Goal: Communication & Community: Answer question/provide support

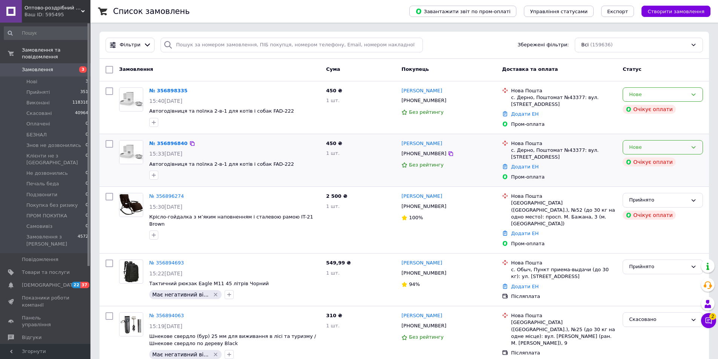
click at [675, 149] on div "Нове" at bounding box center [658, 148] width 58 height 8
click at [649, 188] on li "Скасовано" at bounding box center [662, 191] width 79 height 14
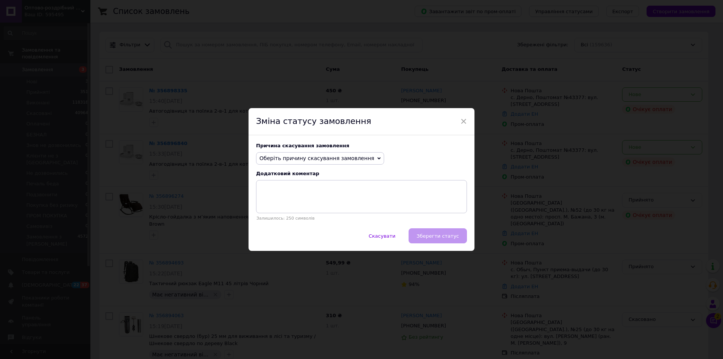
click at [327, 161] on span "Оберіть причину скасування замовлення" at bounding box center [317, 158] width 115 height 6
click at [295, 203] on li "На прохання покупця" at bounding box center [320, 205] width 127 height 11
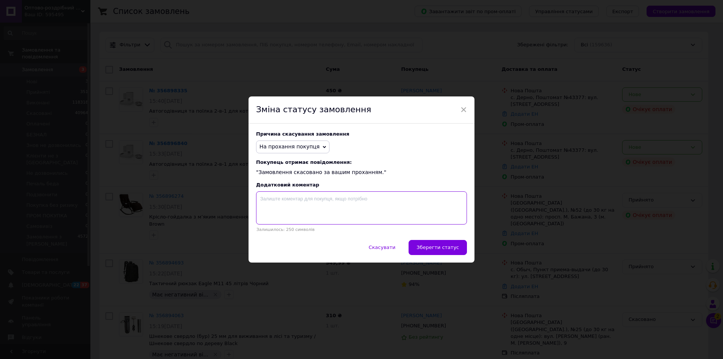
drag, startPoint x: 342, startPoint y: 212, endPoint x: 404, endPoint y: 228, distance: 64.4
click at [344, 212] on textarea at bounding box center [361, 207] width 211 height 33
drag, startPoint x: 437, startPoint y: 249, endPoint x: 298, endPoint y: 209, distance: 143.8
click at [436, 247] on span "Зберегти статус" at bounding box center [438, 247] width 43 height 6
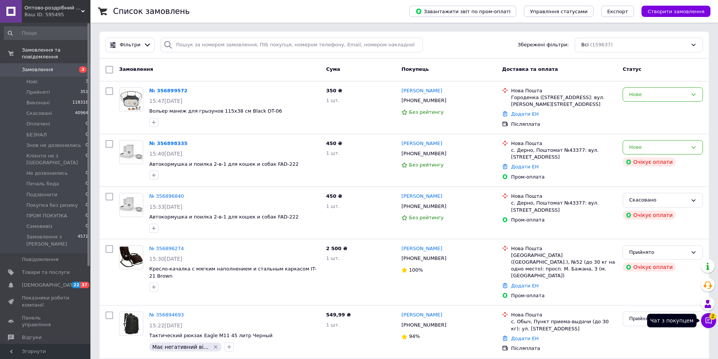
click at [707, 321] on icon at bounding box center [708, 321] width 8 height 8
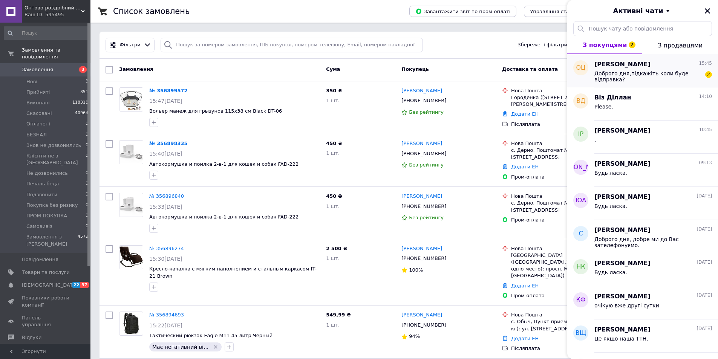
click at [627, 74] on span "Доброго дня,підкажіть коли буде відправка?" at bounding box center [647, 76] width 107 height 12
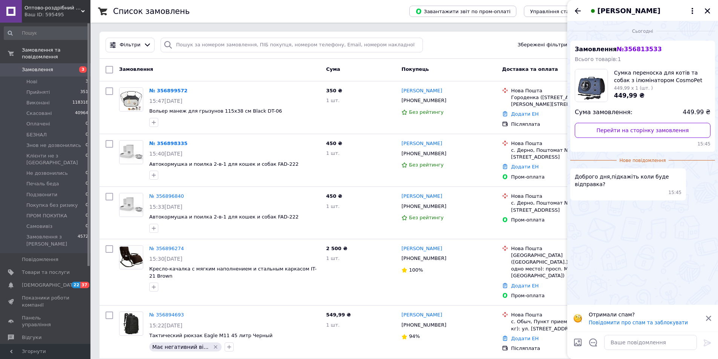
click at [637, 46] on span "№ 356813533" at bounding box center [638, 49] width 45 height 7
copy span "356813533"
click at [661, 343] on textarea at bounding box center [650, 342] width 93 height 15
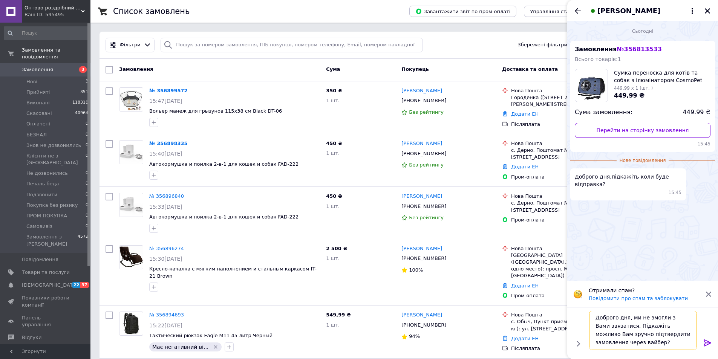
click at [604, 326] on textarea "Доброго дня, ми не змогли з Вами звязатися. Підкажіть можливо Вам зручно підтве…" at bounding box center [643, 330] width 108 height 39
click at [0, 0] on lt-span "з в'я затися" at bounding box center [0, 0] width 0 height 0
type textarea "Доброго дня, ми не змогли з Вами зв'язатися. Підкажіть можливо Вам зручно підтв…"
click at [706, 341] on icon at bounding box center [706, 342] width 7 height 7
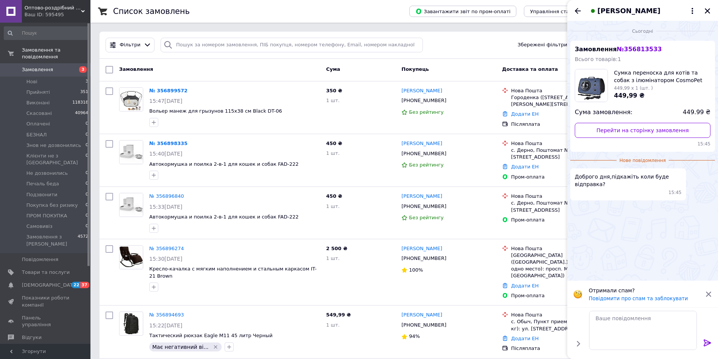
scroll to position [0, 0]
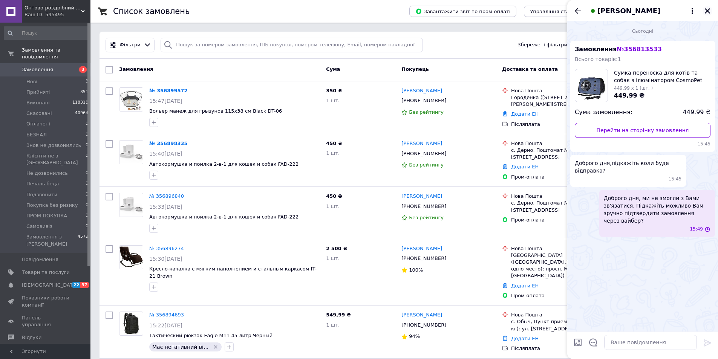
click at [704, 11] on icon "Закрити" at bounding box center [707, 11] width 7 height 7
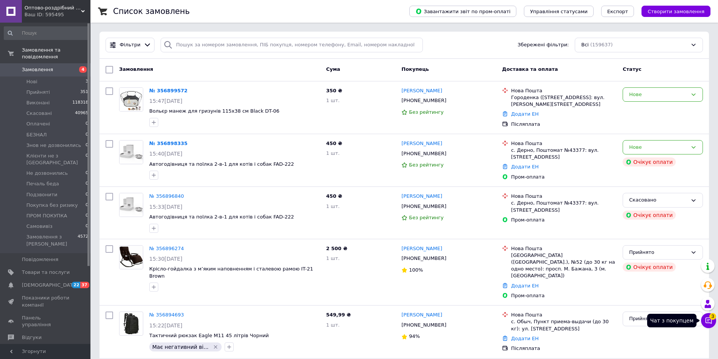
click at [713, 322] on button "Чат з покупцем 3" at bounding box center [708, 320] width 15 height 15
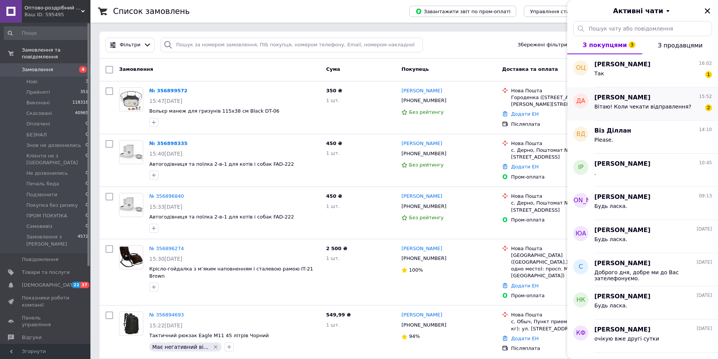
click at [653, 102] on div "Вітаю! Коли чекати відправлення? 2" at bounding box center [653, 108] width 118 height 12
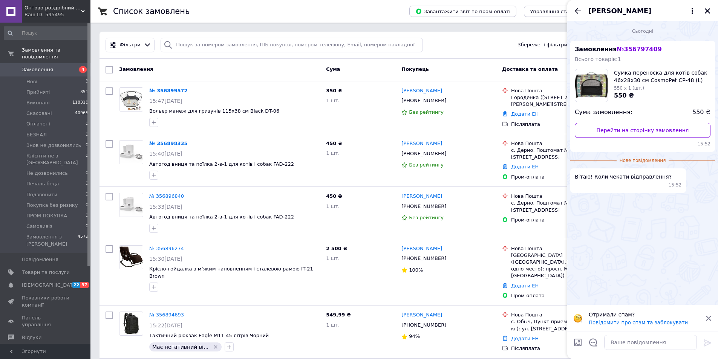
click at [631, 47] on span "№ 356797409" at bounding box center [638, 49] width 45 height 7
copy span "356797409"
click at [620, 345] on textarea at bounding box center [650, 342] width 93 height 15
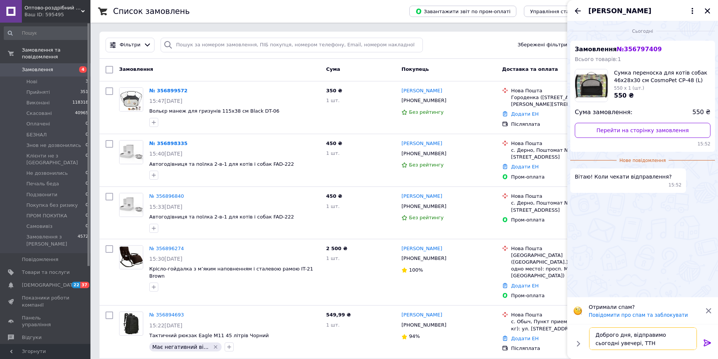
click at [640, 344] on textarea "Доброго дня, відправимо сьогодні увечері, ТТН" at bounding box center [643, 338] width 108 height 23
paste textarea "20451224756472"
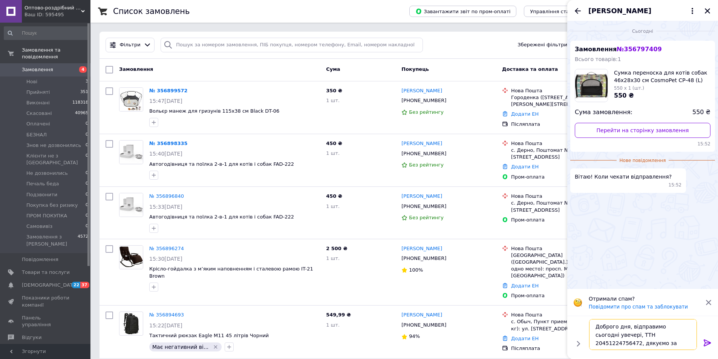
type textarea "Доброго дня, відправимо сьогодні увечері, ТТН 20451224756472, дякуємо за замовл…"
click at [707, 338] on icon at bounding box center [706, 342] width 9 height 9
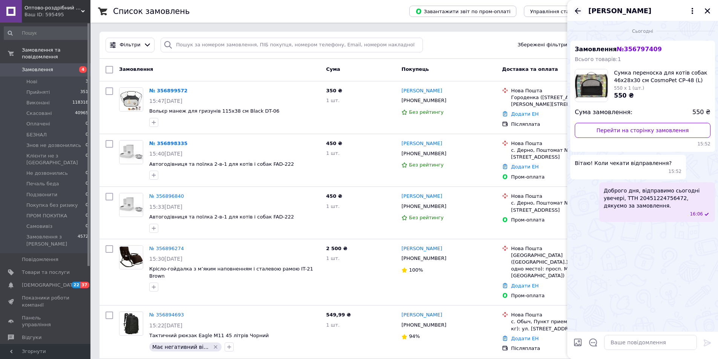
click at [581, 15] on icon "Назад" at bounding box center [577, 10] width 9 height 9
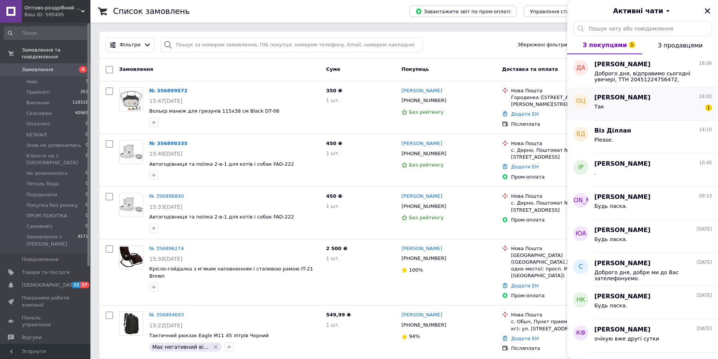
click at [637, 97] on div "Оксана Цурик 16:02" at bounding box center [653, 97] width 118 height 9
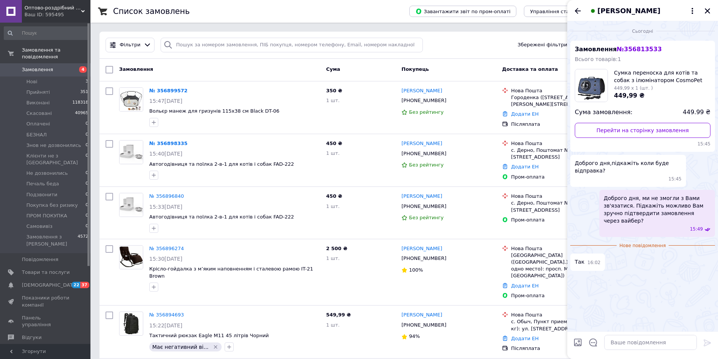
click at [630, 47] on span "№ 356813533" at bounding box center [638, 49] width 45 height 7
drag, startPoint x: 630, startPoint y: 47, endPoint x: 226, endPoint y: 66, distance: 405.0
click at [630, 47] on span "№ 356813533" at bounding box center [638, 49] width 45 height 7
copy span "356813533"
click at [665, 338] on textarea at bounding box center [650, 342] width 93 height 15
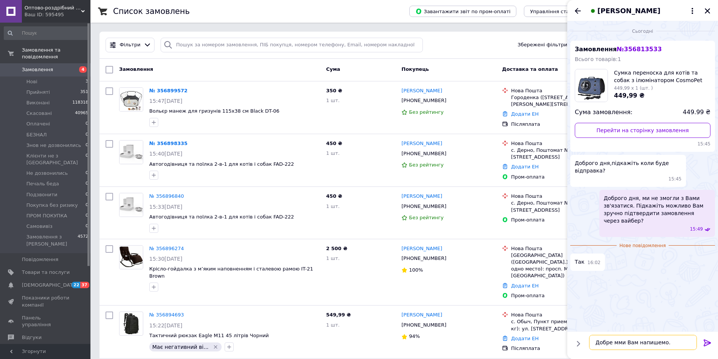
click at [616, 343] on textarea "Добре мми Вам напишемо." at bounding box center [643, 342] width 108 height 15
click at [0, 0] on lt-span "ми" at bounding box center [0, 0] width 0 height 0
click at [614, 341] on textarea "Добре ми Вам напишемо." at bounding box center [643, 342] width 108 height 15
type textarea "Добре, ми Вам напишемо."
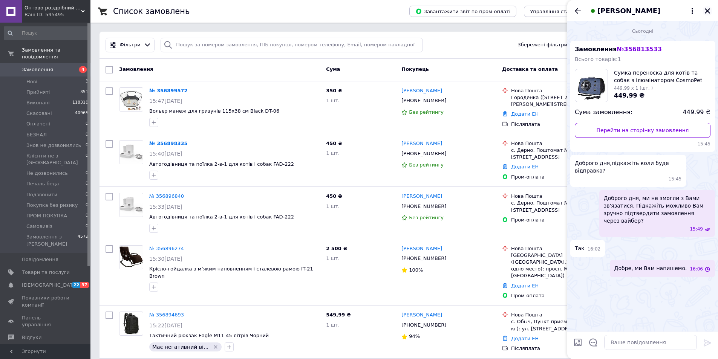
click at [706, 11] on icon "Закрити" at bounding box center [707, 11] width 7 height 7
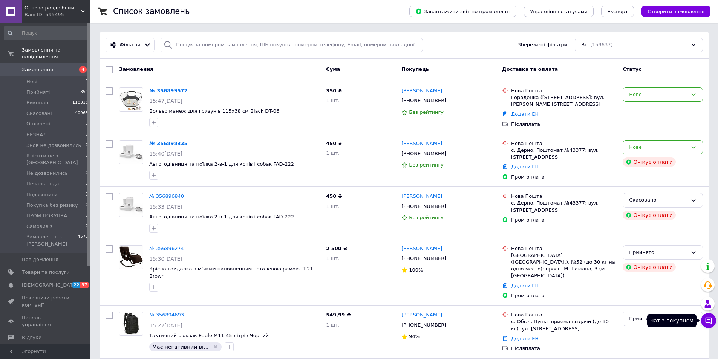
click at [714, 319] on button "Чат з покупцем" at bounding box center [708, 320] width 15 height 15
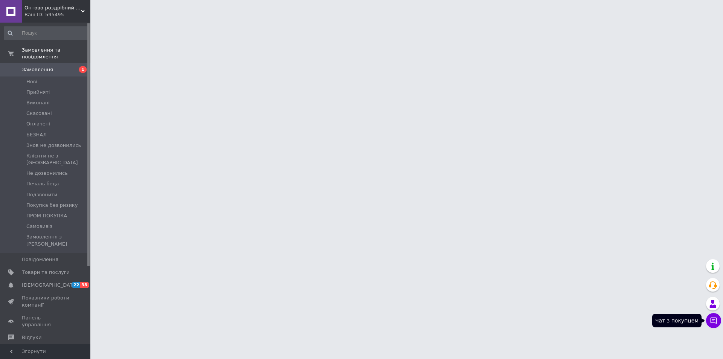
click at [711, 318] on icon at bounding box center [714, 321] width 6 height 6
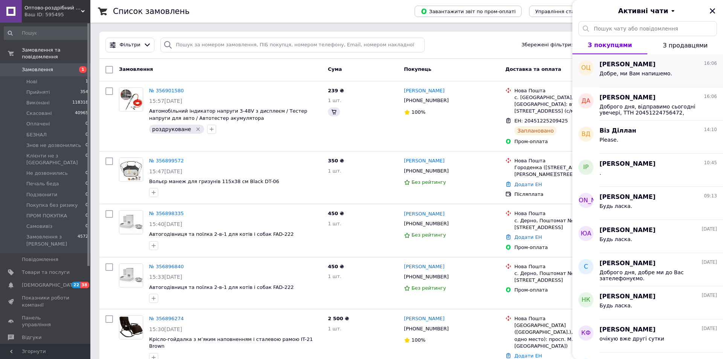
click at [643, 73] on span "Добре, ми Вам напишемо." at bounding box center [636, 73] width 73 height 6
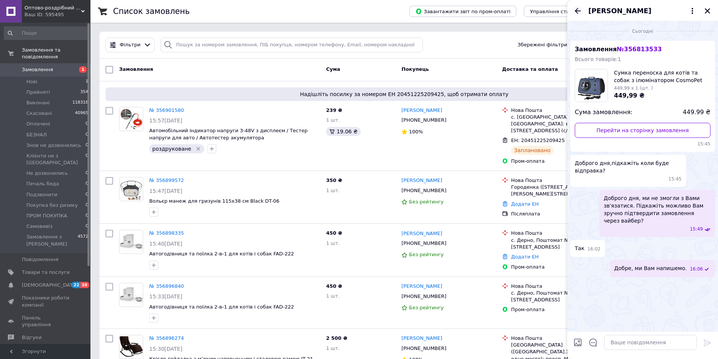
click at [581, 11] on icon "Назад" at bounding box center [577, 10] width 9 height 9
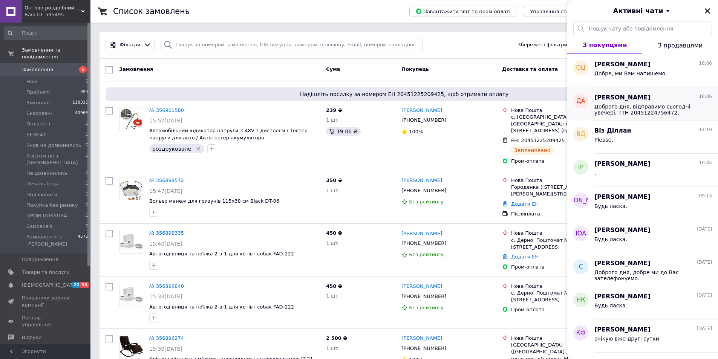
click at [640, 107] on span "Доброго дня, відправимо сьогодні увечері, ТТН 20451224756472, дякуємо за замовл…" at bounding box center [647, 110] width 107 height 12
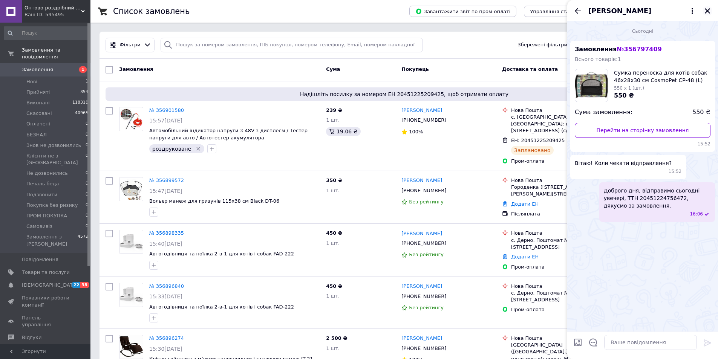
click at [708, 10] on icon "Закрити" at bounding box center [706, 10] width 5 height 5
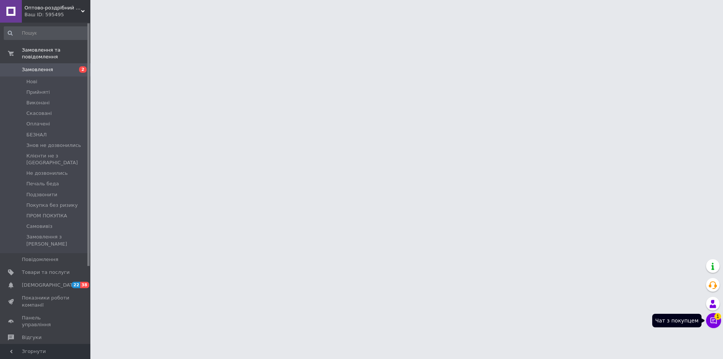
click at [716, 321] on icon at bounding box center [714, 321] width 6 height 6
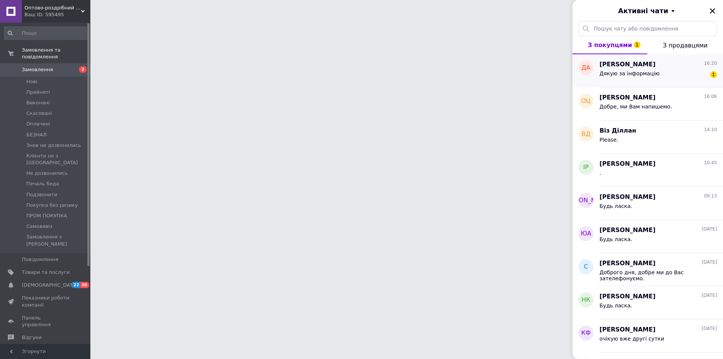
click at [652, 63] on span "[PERSON_NAME]" at bounding box center [628, 64] width 56 height 9
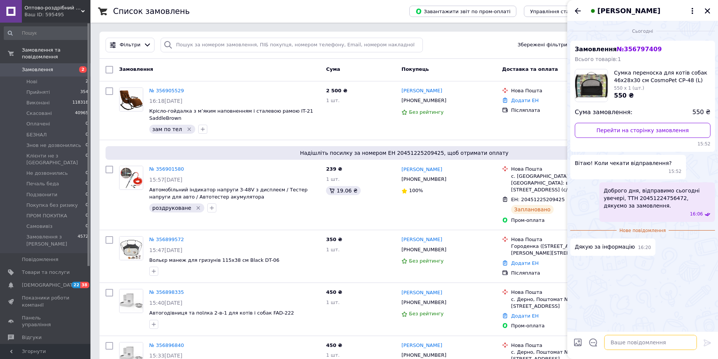
click at [622, 345] on textarea at bounding box center [650, 342] width 93 height 15
type textarea "Будь ласка."
click at [579, 9] on icon "Назад" at bounding box center [577, 10] width 9 height 9
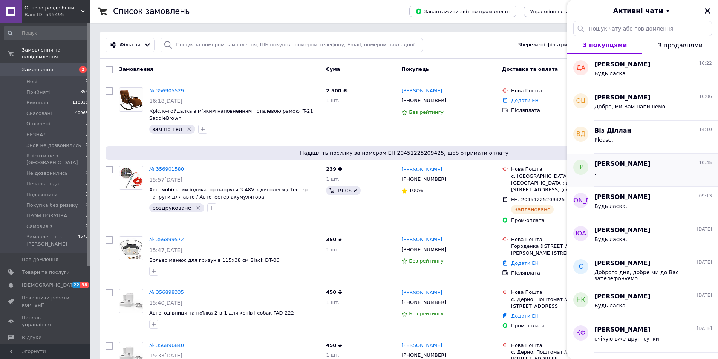
click at [641, 169] on div "." at bounding box center [653, 174] width 118 height 12
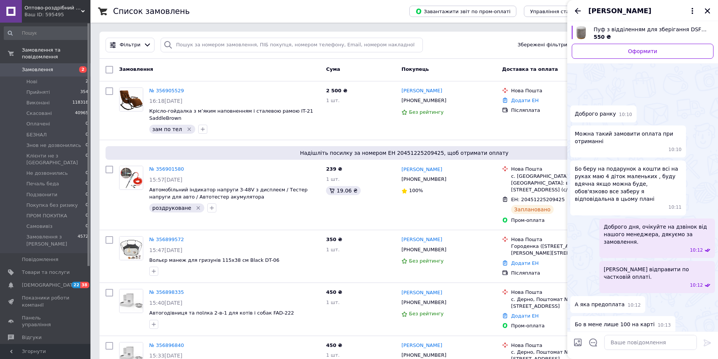
scroll to position [90, 0]
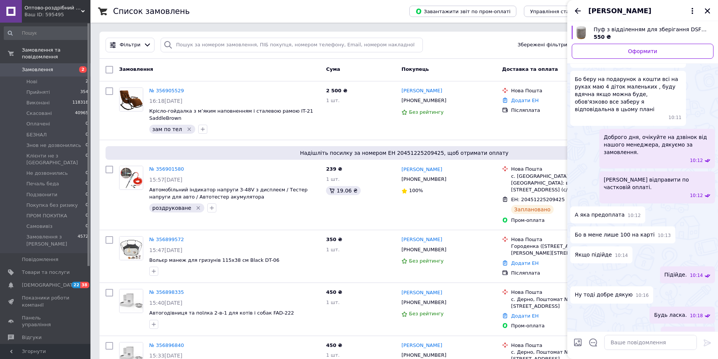
drag, startPoint x: 685, startPoint y: 317, endPoint x: 706, endPoint y: 319, distance: 21.5
click at [709, 333] on icon at bounding box center [707, 336] width 6 height 6
click at [580, 11] on icon "Назад" at bounding box center [577, 10] width 9 height 9
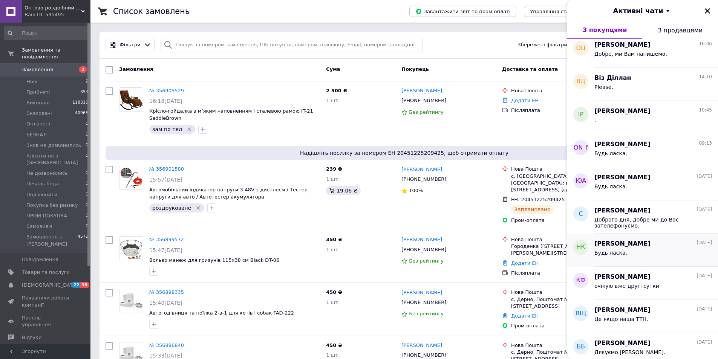
scroll to position [75, 0]
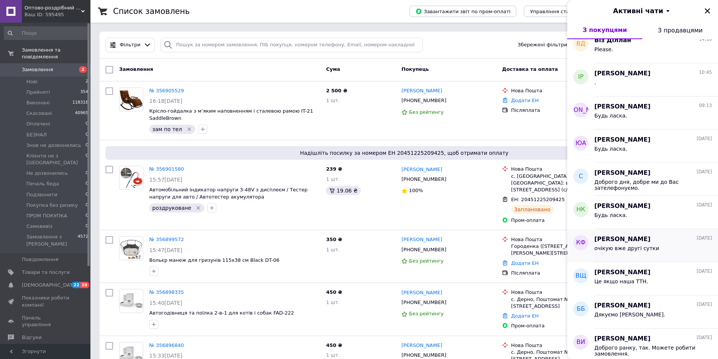
click at [668, 251] on div "очікую вже другі сутки" at bounding box center [653, 250] width 118 height 12
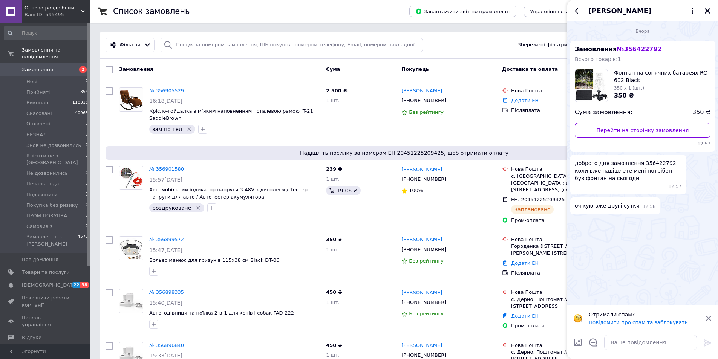
click at [629, 50] on span "№ 356422792" at bounding box center [638, 49] width 45 height 7
copy span "356422792"
click at [633, 342] on textarea at bounding box center [650, 342] width 93 height 15
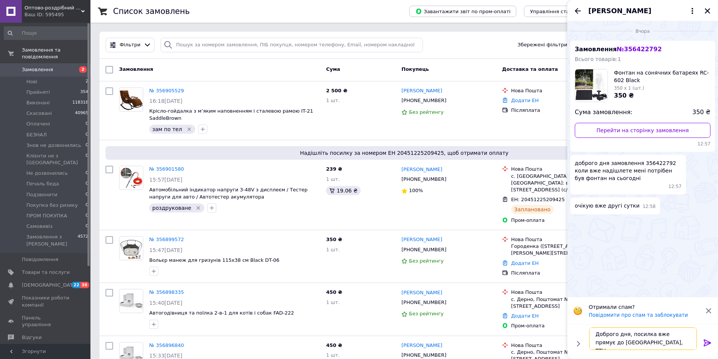
paste textarea "20451223058379"
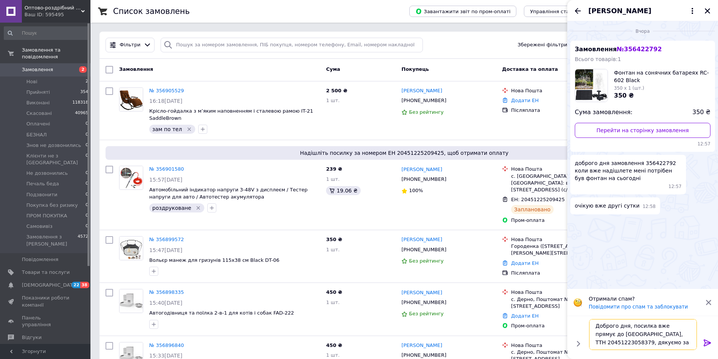
type textarea "Доброго дня, посилка вже прямує до Вас, ТТН 20451223058379, дякуємо за замовлен…"
click at [705, 341] on icon at bounding box center [706, 342] width 9 height 9
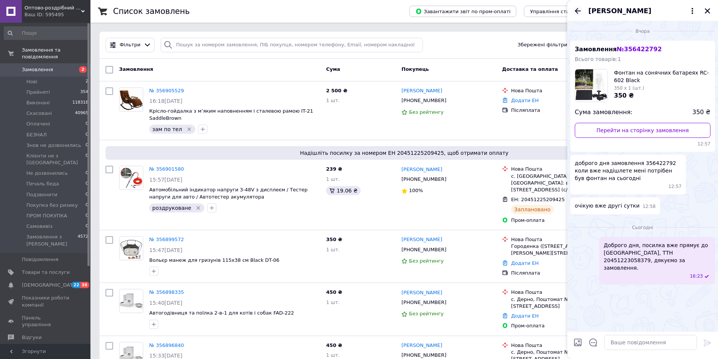
click at [581, 11] on icon "Назад" at bounding box center [577, 10] width 9 height 9
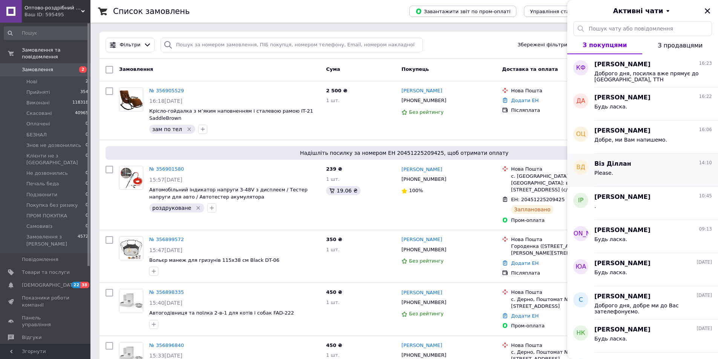
click at [670, 175] on div "Please." at bounding box center [653, 174] width 118 height 12
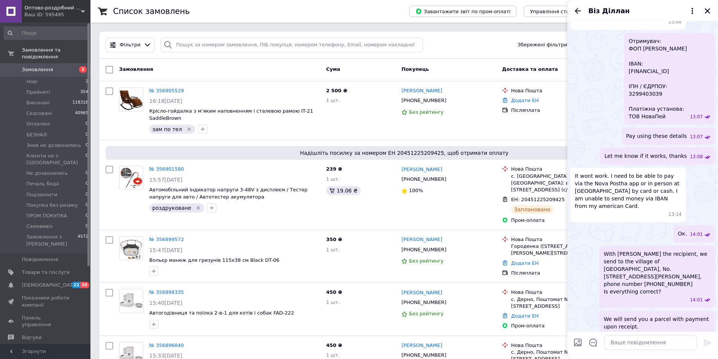
scroll to position [415, 0]
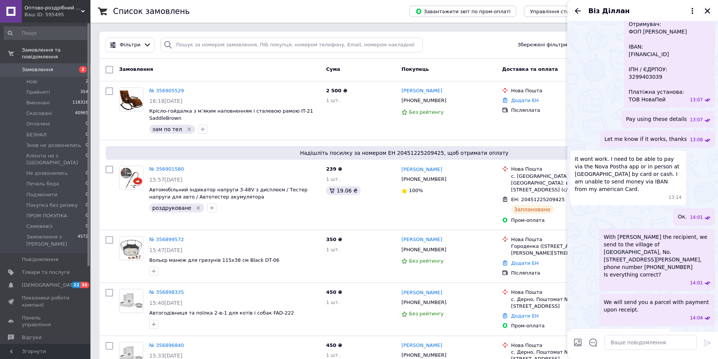
click at [704, 14] on button "Закрити" at bounding box center [706, 10] width 9 height 9
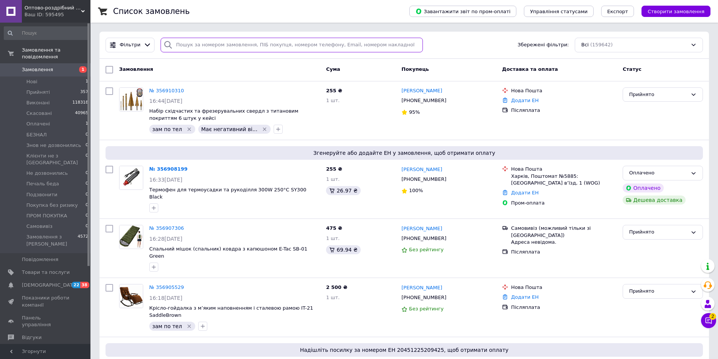
click at [323, 51] on input "search" at bounding box center [291, 45] width 262 height 15
paste input "356863081"
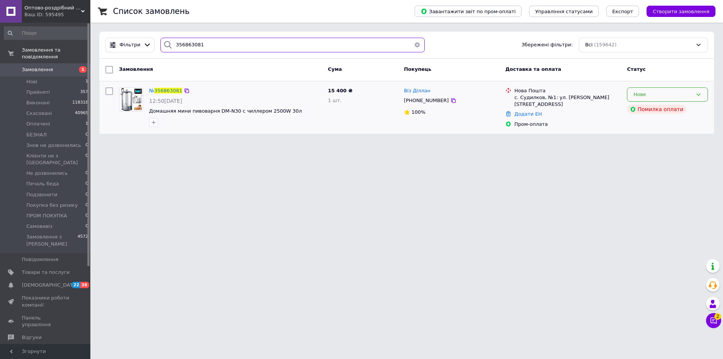
type input "356863081"
click at [687, 99] on div "Нове" at bounding box center [667, 94] width 81 height 15
click at [678, 109] on li "Прийнято" at bounding box center [668, 110] width 80 height 14
click at [715, 328] on div "Менеджер 2 Чат з покупцем Тех підтримка Чат з покупцем 2" at bounding box center [713, 294] width 15 height 74
click at [712, 324] on icon at bounding box center [714, 321] width 8 height 8
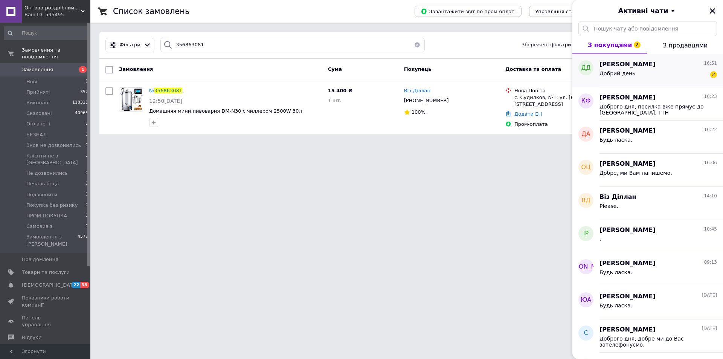
click at [623, 75] on span "Добрий день" at bounding box center [618, 73] width 36 height 6
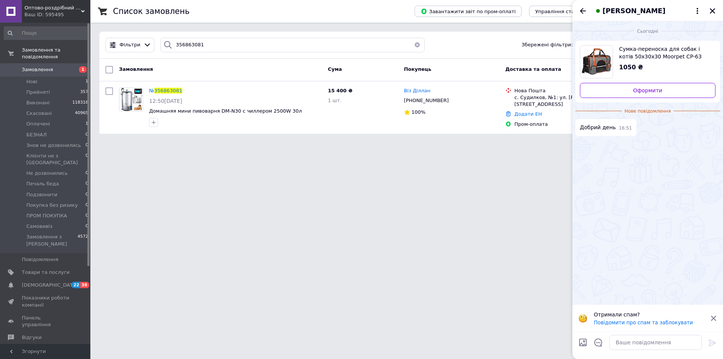
click at [630, 11] on span "[PERSON_NAME]" at bounding box center [634, 11] width 63 height 10
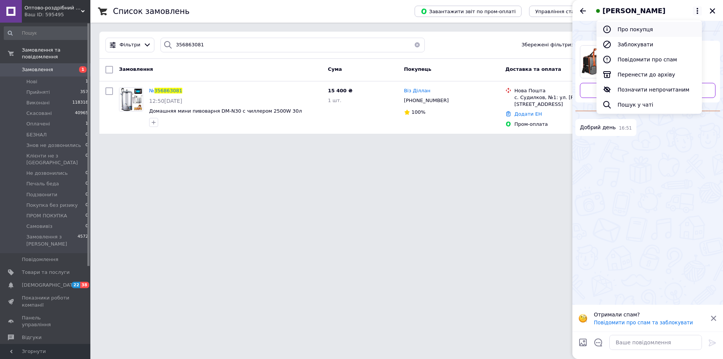
click at [629, 27] on button "Про покупця" at bounding box center [649, 29] width 105 height 15
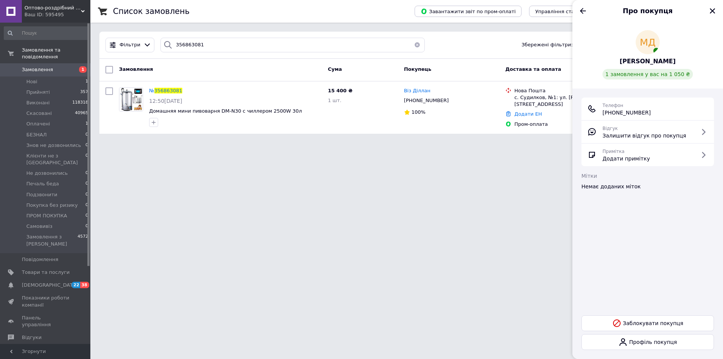
drag, startPoint x: 655, startPoint y: 112, endPoint x: 612, endPoint y: 112, distance: 42.9
click at [612, 112] on div "Телефон [PHONE_NUMBER]" at bounding box center [648, 108] width 121 height 15
copy span "[PHONE_NUMBER]"
click at [581, 4] on div "Про покупця" at bounding box center [648, 10] width 151 height 21
click at [581, 7] on icon "Назад" at bounding box center [583, 10] width 9 height 9
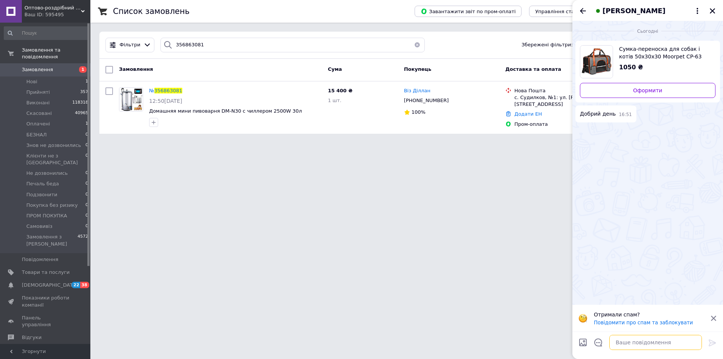
click at [652, 339] on textarea at bounding box center [655, 342] width 93 height 15
type textarea "Доброго дня"
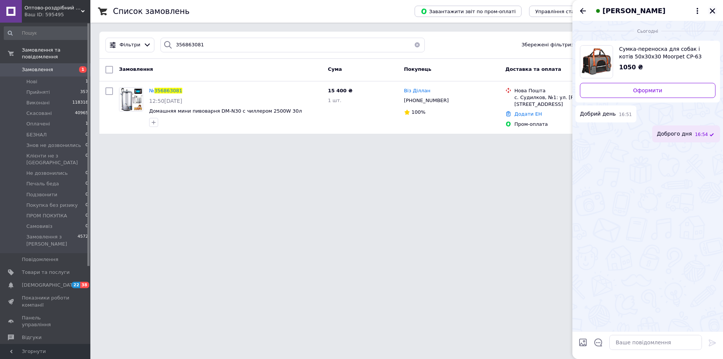
click at [713, 13] on icon "Закрити" at bounding box center [712, 11] width 7 height 7
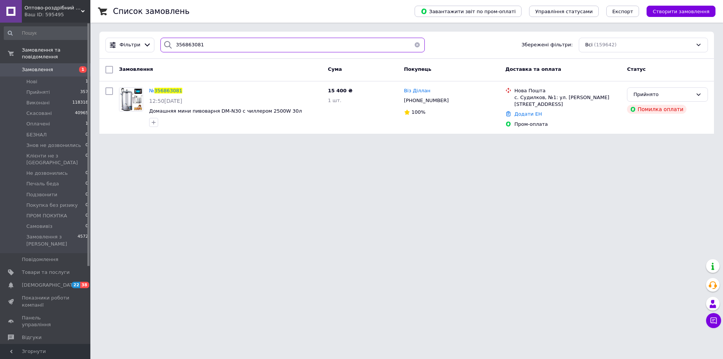
drag, startPoint x: 257, startPoint y: 44, endPoint x: 173, endPoint y: 34, distance: 85.3
click at [128, 46] on div "Фільтри 356863081 Збережені фільтри: Всі (159642)" at bounding box center [406, 45] width 609 height 15
